Goal: Transaction & Acquisition: Purchase product/service

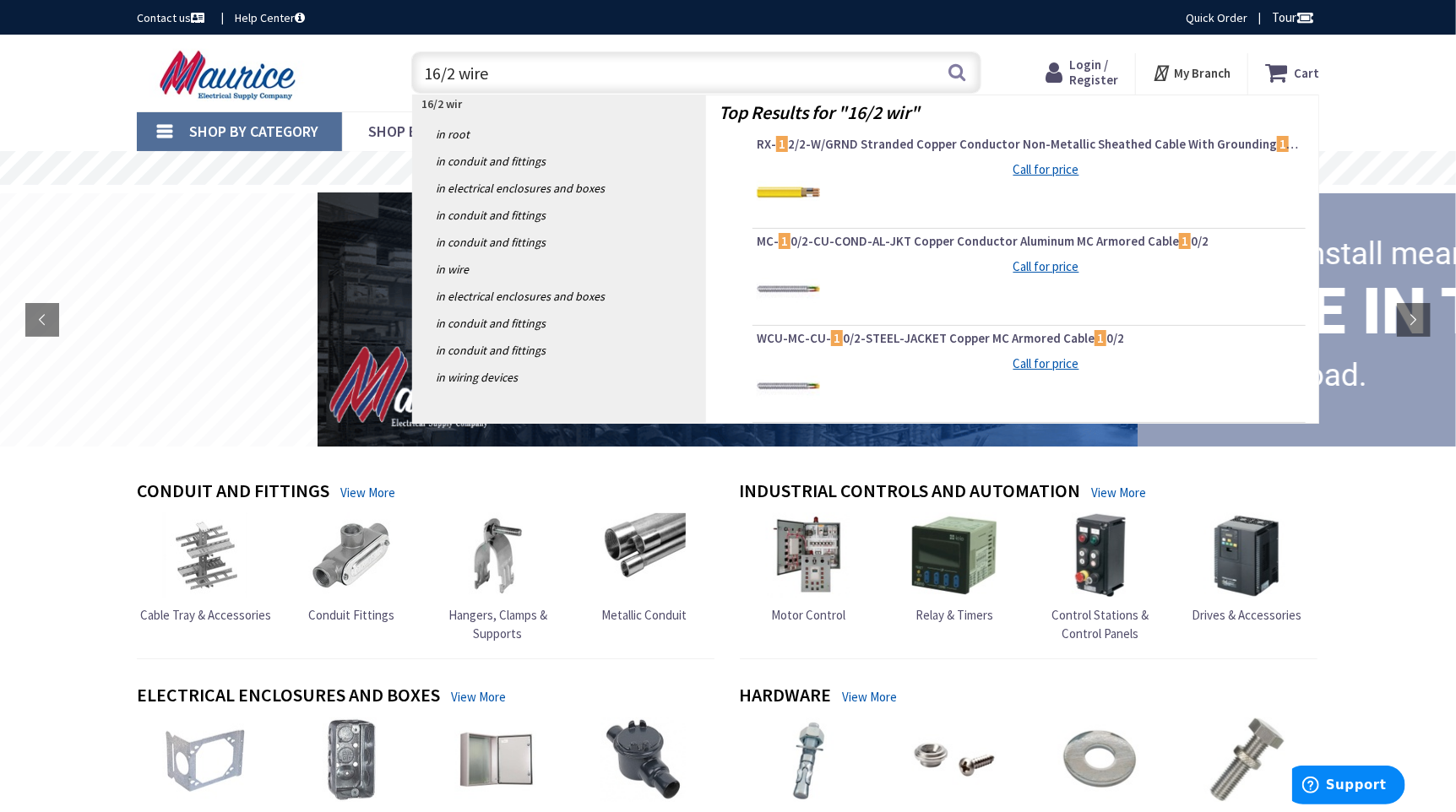
type input "16/2 wire"
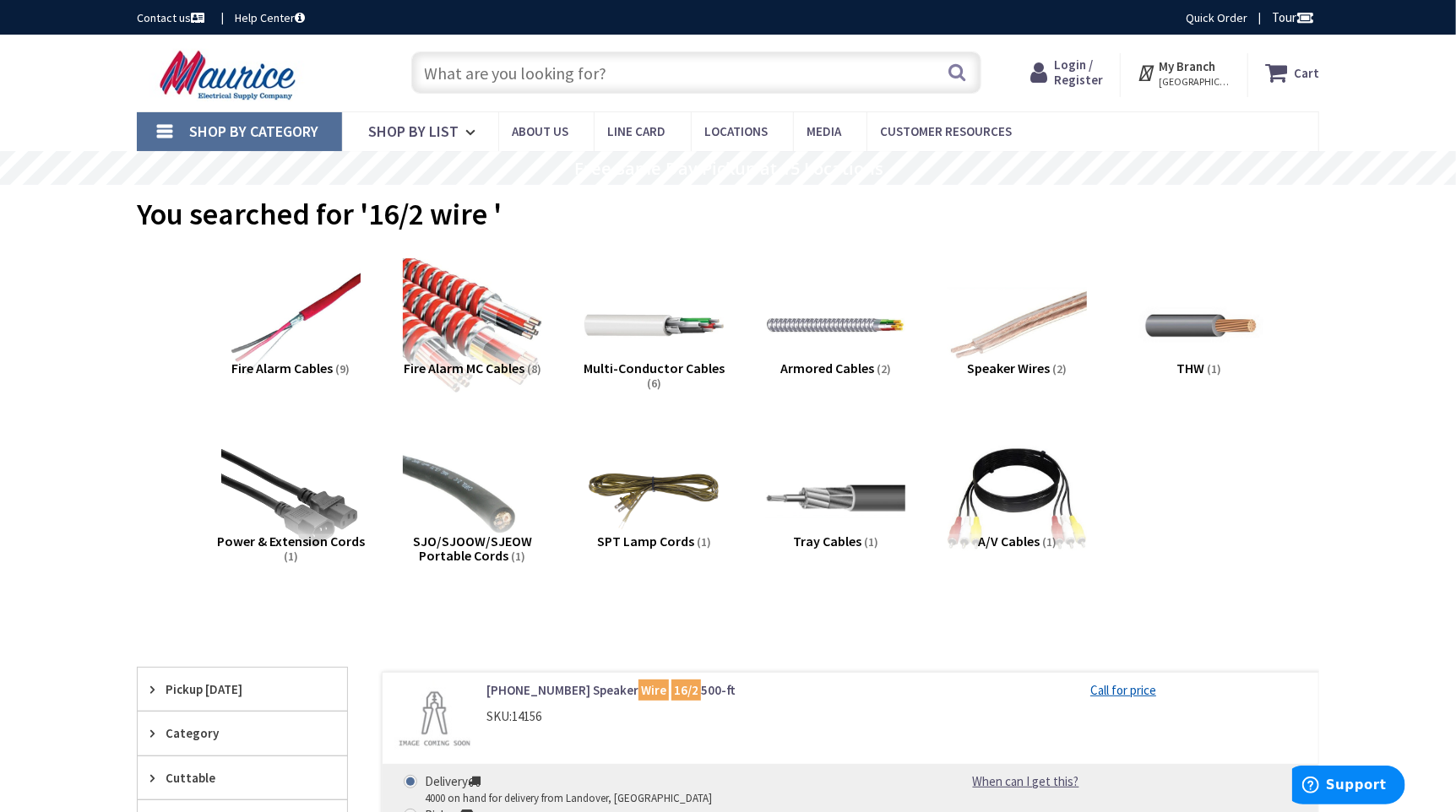
click at [522, 63] on input "text" at bounding box center [696, 73] width 570 height 42
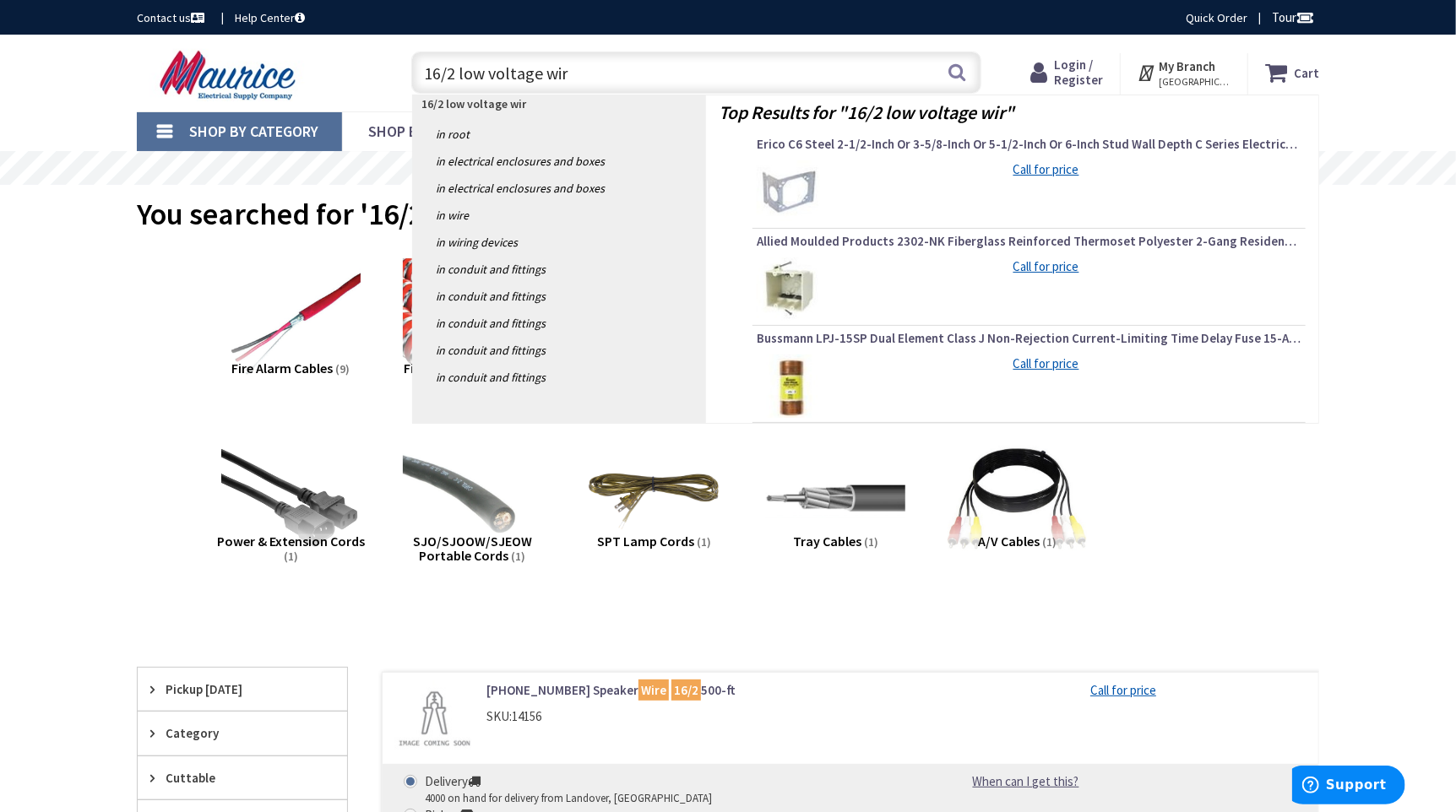
type input "16/2 low voltage wire"
